Goal: Information Seeking & Learning: Learn about a topic

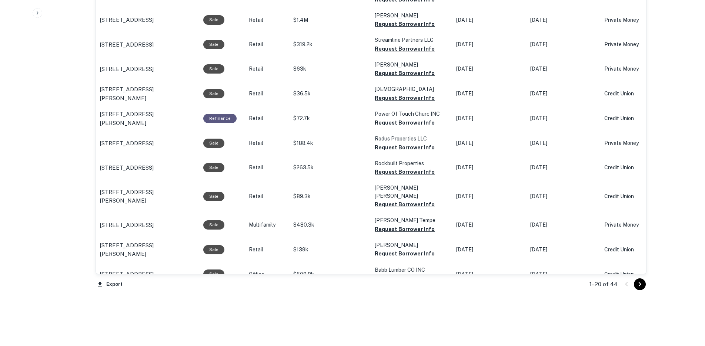
scroll to position [715, 0]
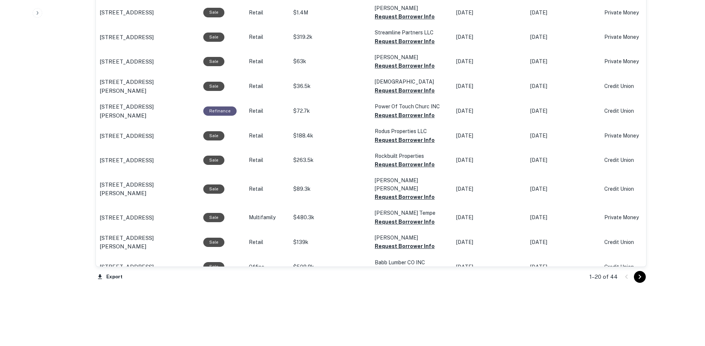
click at [635, 274] on icon "Go to next page" at bounding box center [639, 277] width 9 height 9
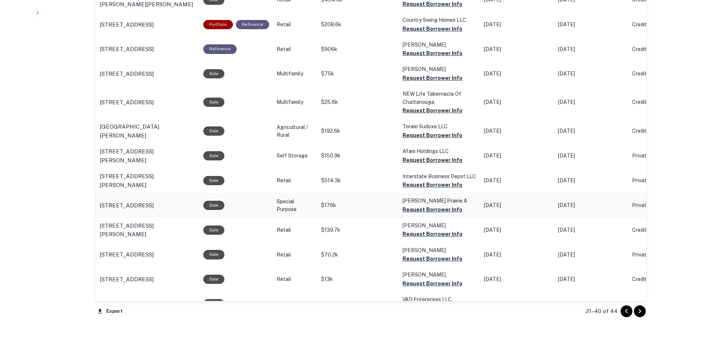
scroll to position [717, 0]
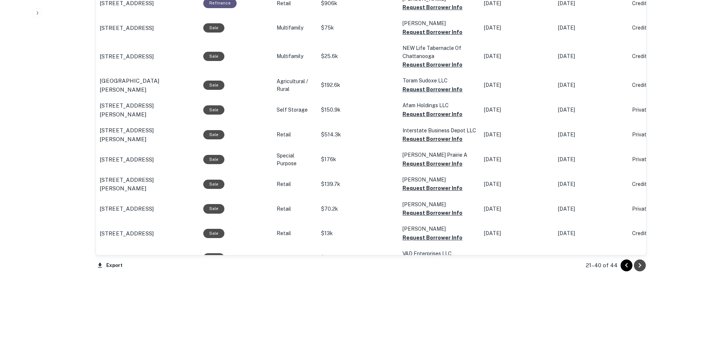
click at [641, 266] on icon "Go to next page" at bounding box center [639, 265] width 9 height 9
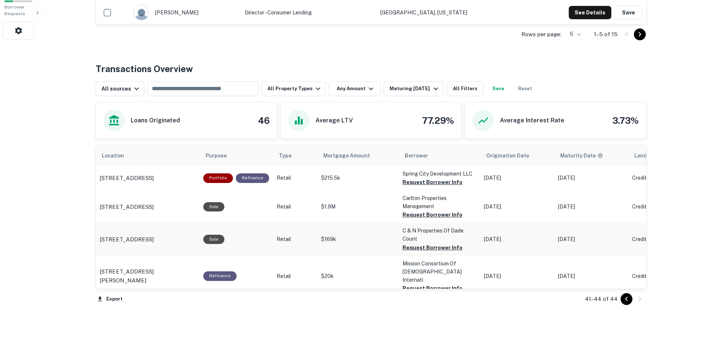
scroll to position [301, 0]
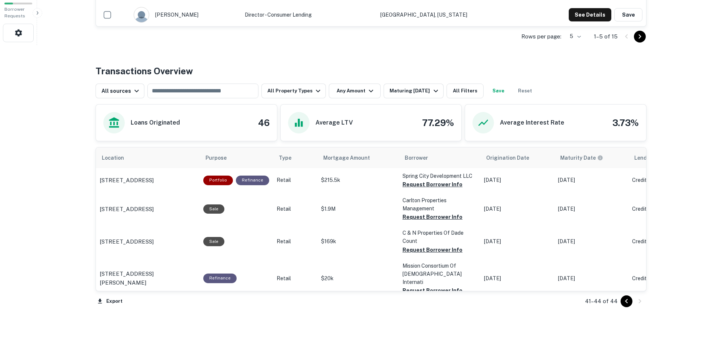
click at [625, 300] on icon "Go to previous page" at bounding box center [626, 301] width 9 height 9
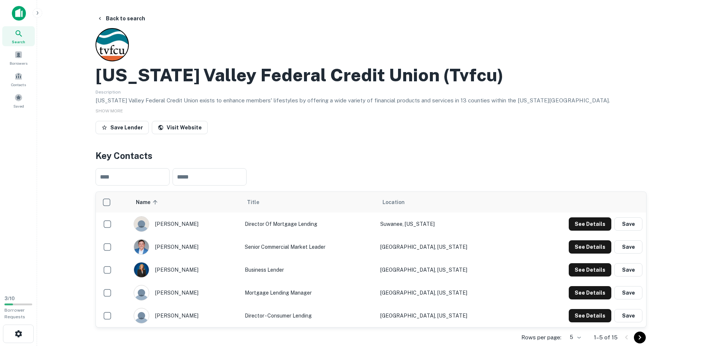
click at [19, 35] on icon at bounding box center [18, 33] width 9 height 9
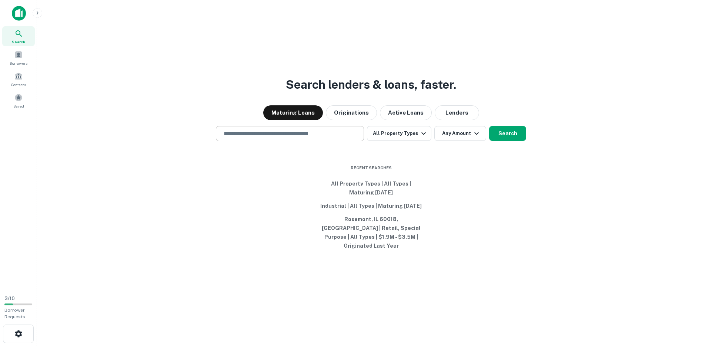
click at [253, 141] on div "​" at bounding box center [290, 133] width 148 height 15
click at [272, 136] on input "text" at bounding box center [289, 134] width 141 height 9
paste input "**********"
type input "**********"
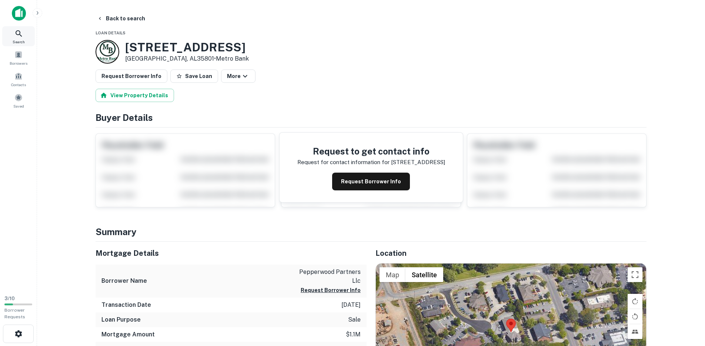
click at [17, 36] on icon at bounding box center [18, 33] width 9 height 9
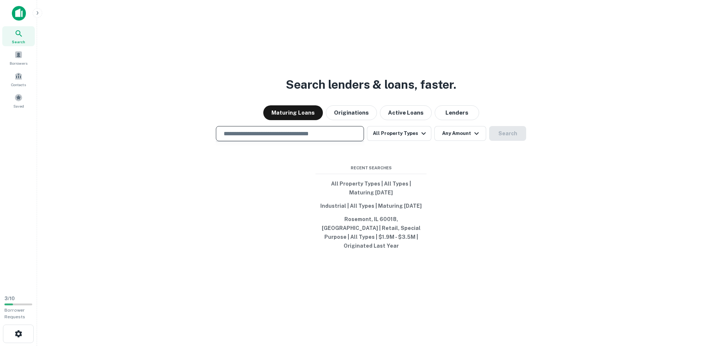
type input "**********"
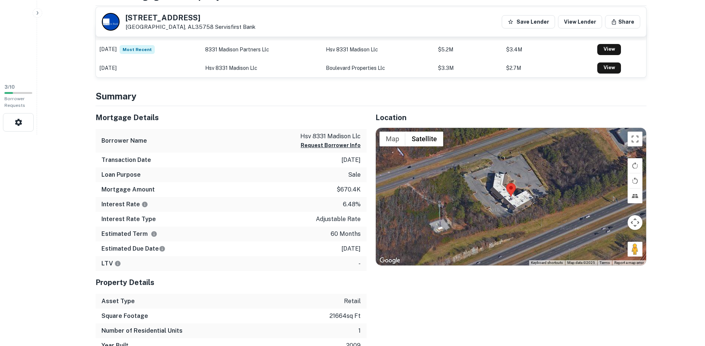
scroll to position [212, 0]
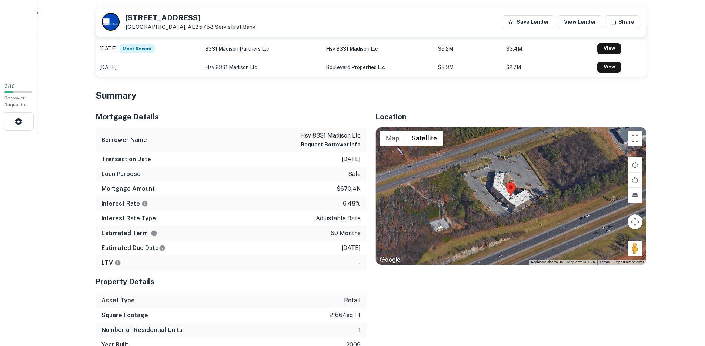
click at [321, 265] on div "LTV -" at bounding box center [230, 263] width 271 height 15
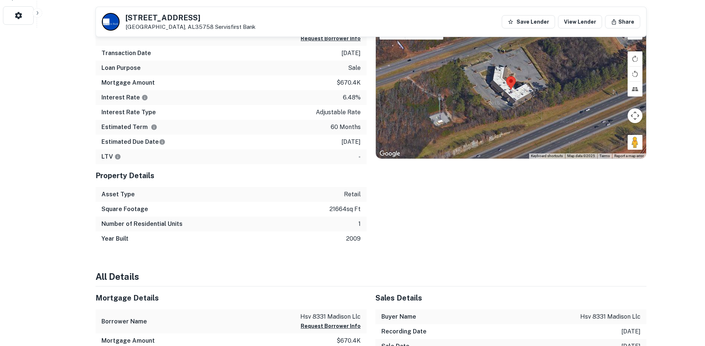
scroll to position [322, 0]
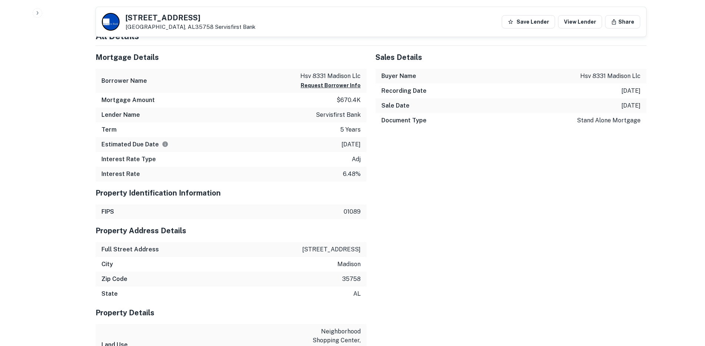
scroll to position [559, 0]
click at [355, 175] on p "6.48%" at bounding box center [352, 175] width 18 height 9
drag, startPoint x: 363, startPoint y: 175, endPoint x: 334, endPoint y: 175, distance: 29.2
click at [334, 175] on div "Interest Rate 6.48%" at bounding box center [230, 175] width 271 height 15
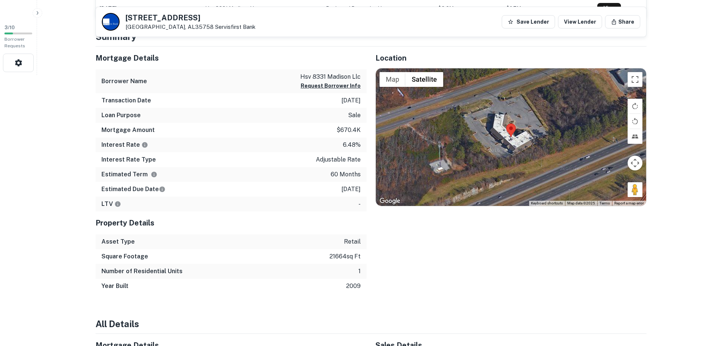
scroll to position [275, 0]
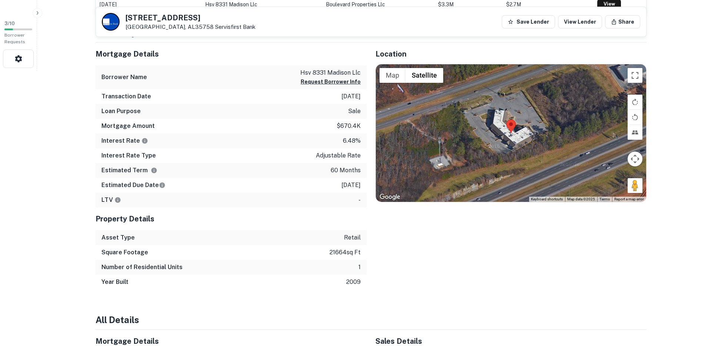
click at [341, 97] on p "2/28/2023" at bounding box center [350, 96] width 19 height 9
drag, startPoint x: 329, startPoint y: 97, endPoint x: 360, endPoint y: 97, distance: 31.1
click at [360, 97] on div "Transaction Date 2/28/2023" at bounding box center [230, 96] width 271 height 15
click at [360, 97] on p "2/28/2023" at bounding box center [350, 96] width 19 height 9
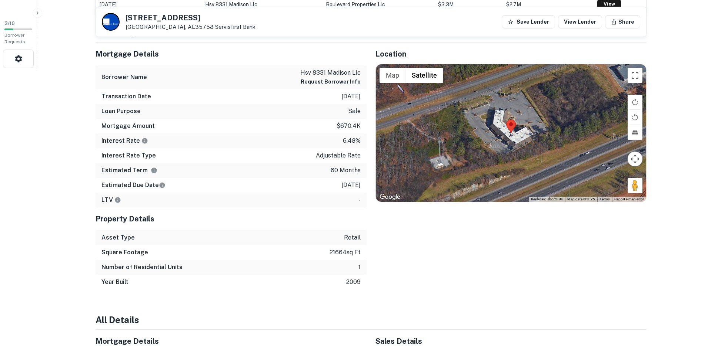
click at [336, 269] on div "Number of Residential Units 1" at bounding box center [230, 267] width 271 height 15
click at [412, 271] on div "Location ← Move left → Move right ↑ Move up ↓ Move down + Zoom in - Zoom out Ho…" at bounding box center [506, 167] width 280 height 248
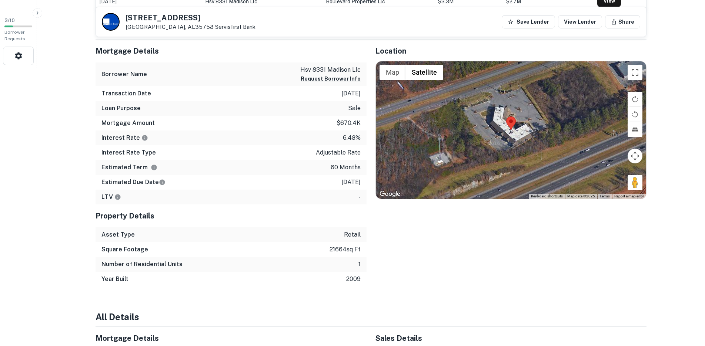
click at [416, 273] on div "Location ← Move left → Move right ↑ Move up ↓ Move down + Zoom in - Zoom out Ho…" at bounding box center [506, 164] width 280 height 248
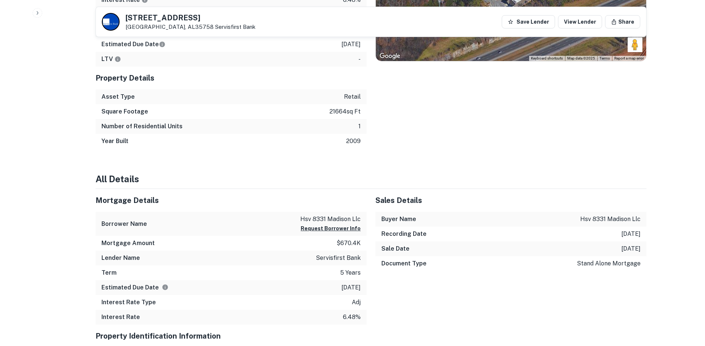
scroll to position [428, 0]
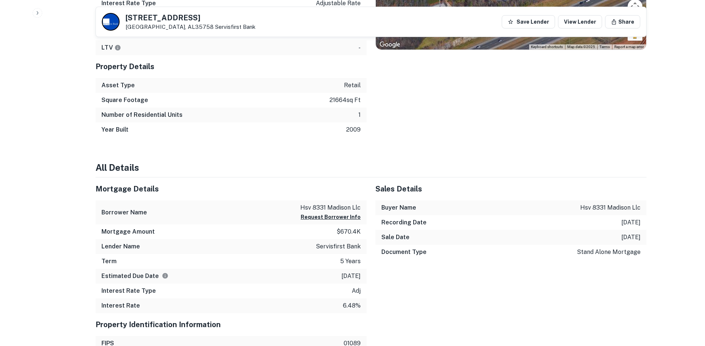
click at [131, 245] on h6 "Lender Name" at bounding box center [120, 246] width 38 height 9
drag, startPoint x: 128, startPoint y: 246, endPoint x: 346, endPoint y: 247, distance: 218.3
click at [346, 247] on div "Lender Name servisfirst bank" at bounding box center [230, 246] width 271 height 15
click at [346, 247] on p "servisfirst bank" at bounding box center [338, 246] width 45 height 9
click at [358, 248] on p "servisfirst bank" at bounding box center [338, 246] width 45 height 9
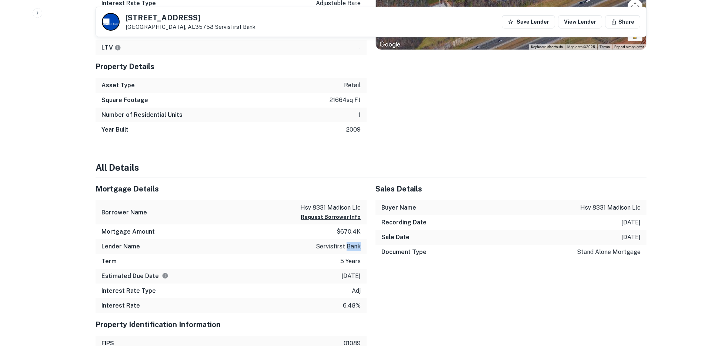
click at [358, 248] on p "servisfirst bank" at bounding box center [338, 246] width 45 height 9
click at [357, 248] on p "servisfirst bank" at bounding box center [338, 246] width 45 height 9
click at [338, 245] on p "servisfirst bank" at bounding box center [338, 246] width 45 height 9
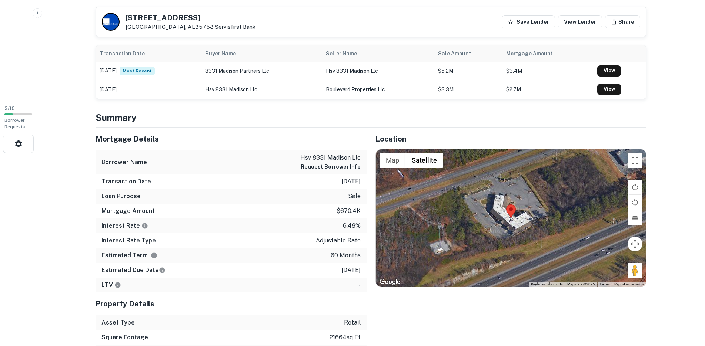
scroll to position [0, 0]
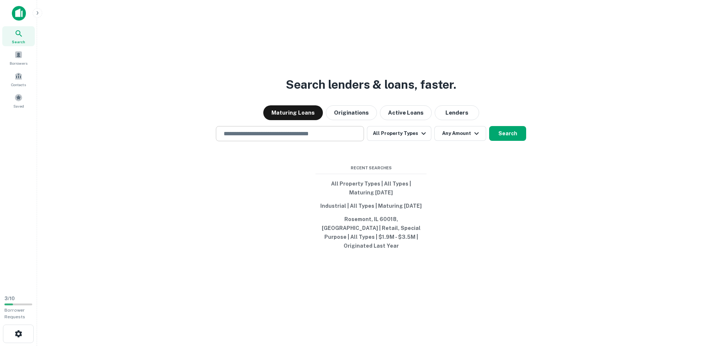
click at [296, 135] on input "text" at bounding box center [289, 134] width 141 height 9
click at [529, 215] on div "Search lenders & loans, faster. Maturing Loans Originations Active Loans Lender…" at bounding box center [371, 191] width 656 height 346
click at [287, 138] on input "text" at bounding box center [289, 134] width 141 height 9
